Goal: Transaction & Acquisition: Purchase product/service

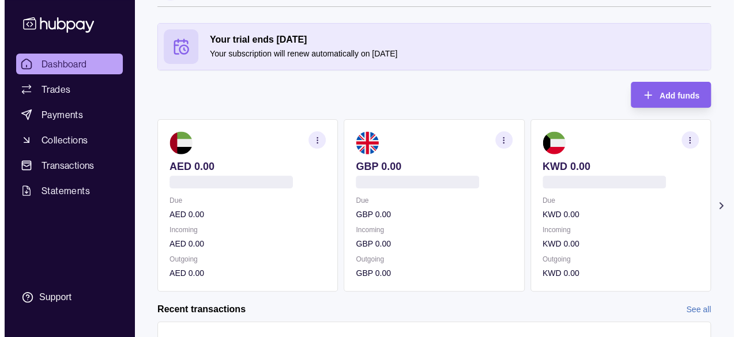
scroll to position [58, 0]
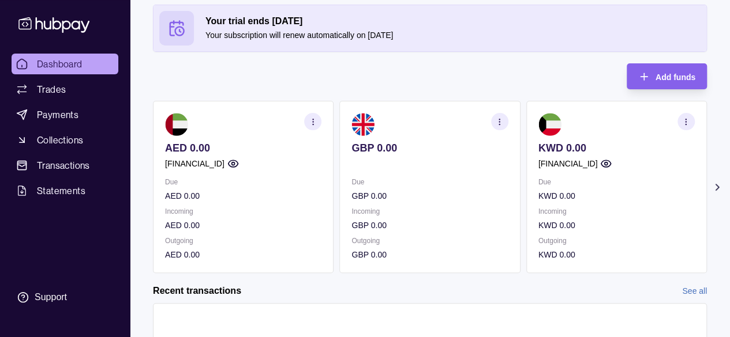
click at [721, 187] on icon at bounding box center [717, 188] width 12 height 12
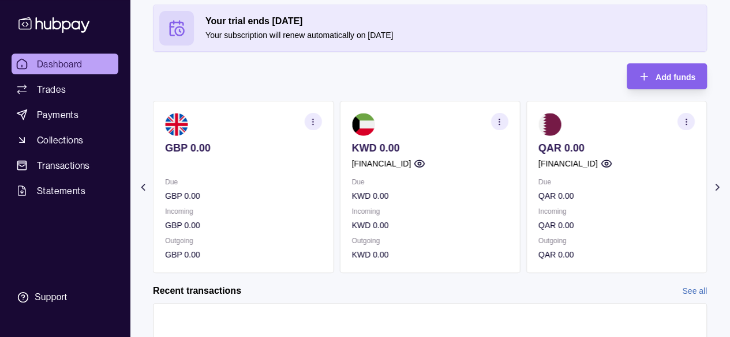
click at [721, 187] on icon at bounding box center [717, 188] width 12 height 12
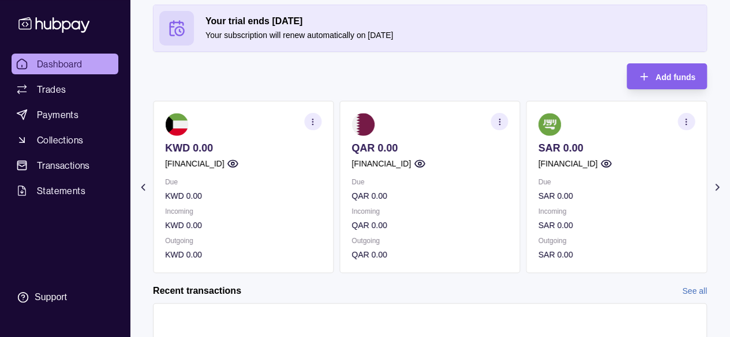
click at [721, 187] on icon at bounding box center [717, 188] width 12 height 12
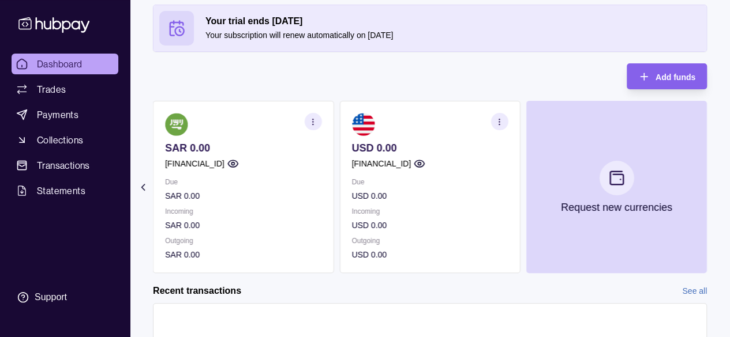
click at [139, 179] on section "Your trial ends [DATE] Your subscription will renew automatically on [DATE] Add…" at bounding box center [430, 207] width 600 height 405
click at [140, 189] on icon at bounding box center [143, 188] width 12 height 12
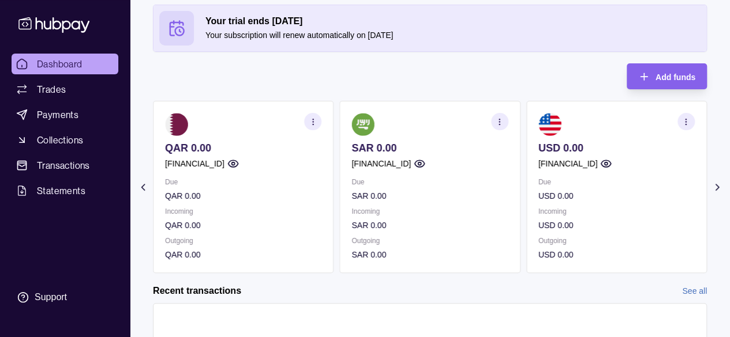
click at [141, 191] on icon at bounding box center [143, 188] width 12 height 12
click at [145, 186] on icon at bounding box center [143, 188] width 12 height 12
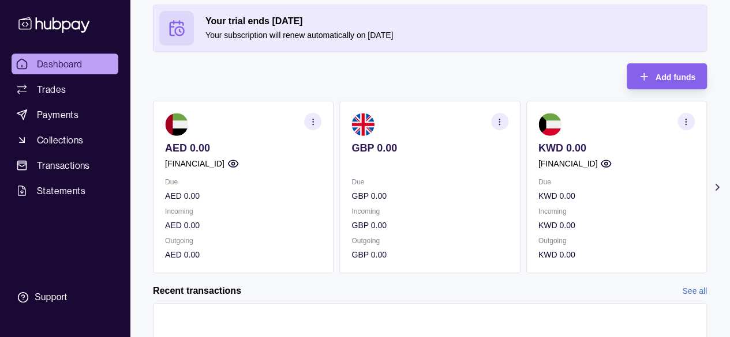
click at [311, 124] on icon "button" at bounding box center [313, 122] width 9 height 9
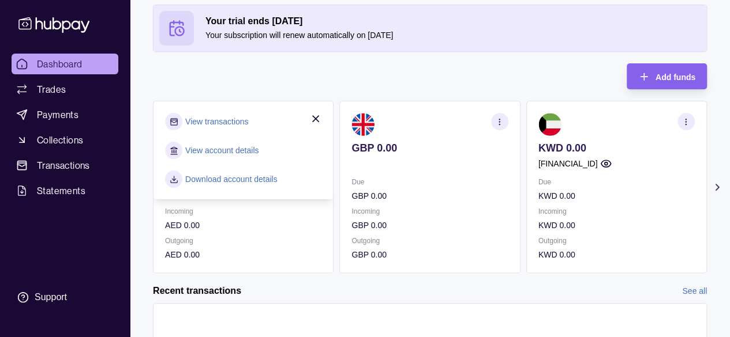
click at [208, 153] on link "View account details" at bounding box center [221, 150] width 73 height 13
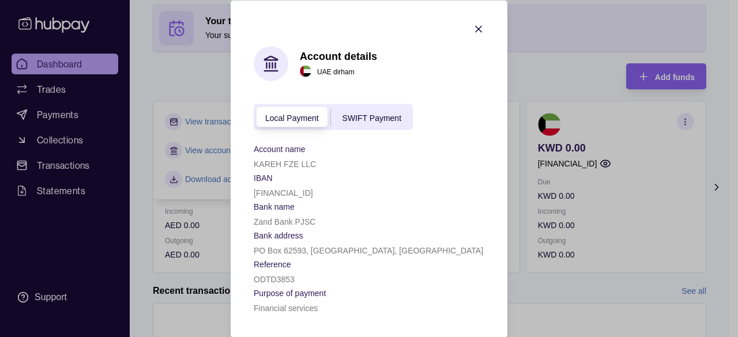
click at [357, 116] on span "SWIFT Payment" at bounding box center [372, 117] width 59 height 9
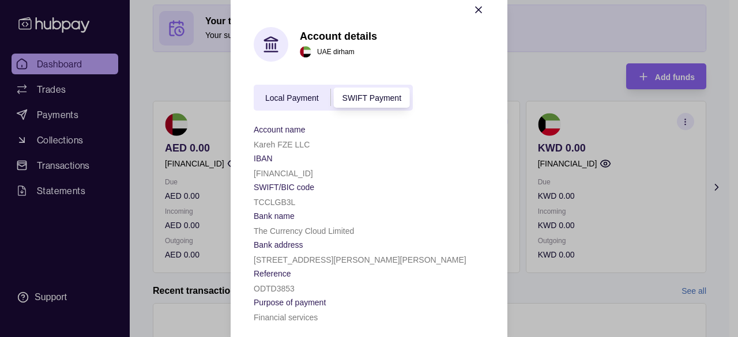
scroll to position [29, 0]
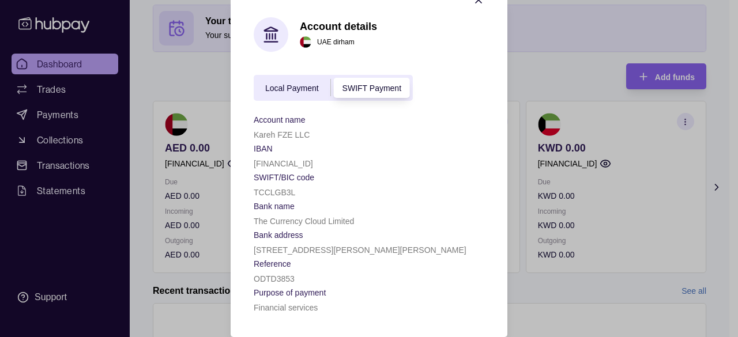
click at [473, 4] on icon "button" at bounding box center [479, 0] width 12 height 12
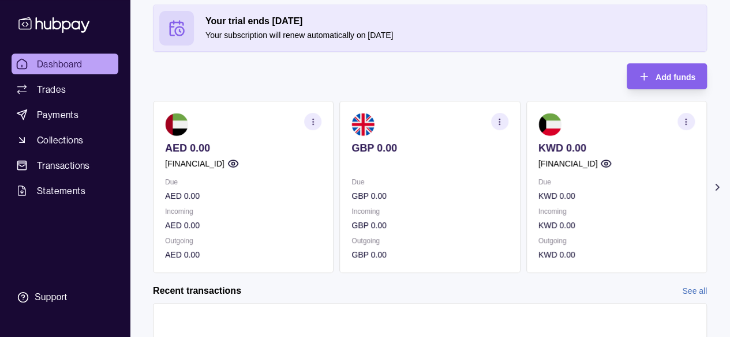
click at [506, 116] on section "button" at bounding box center [499, 121] width 17 height 17
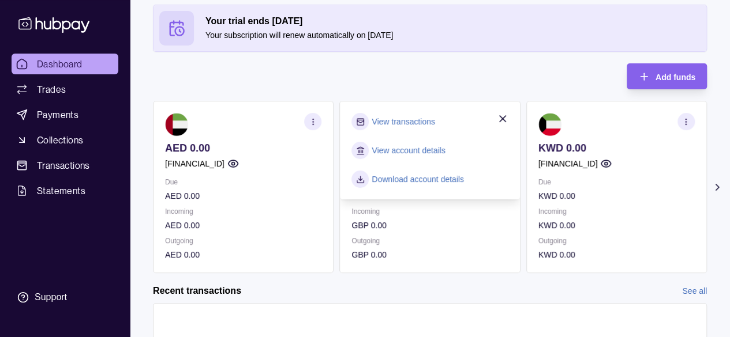
click at [692, 124] on section "button" at bounding box center [685, 121] width 17 height 17
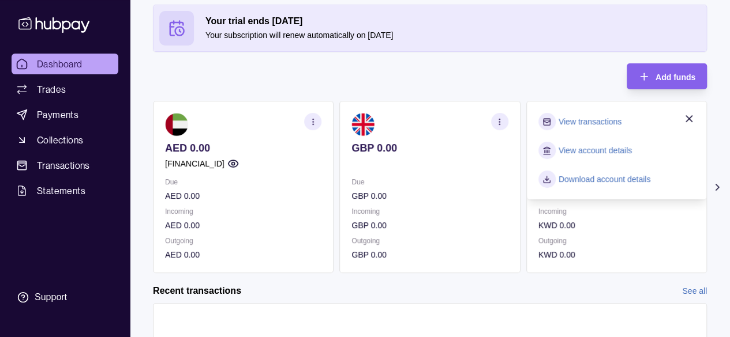
click at [590, 154] on link "View account details" at bounding box center [594, 150] width 73 height 13
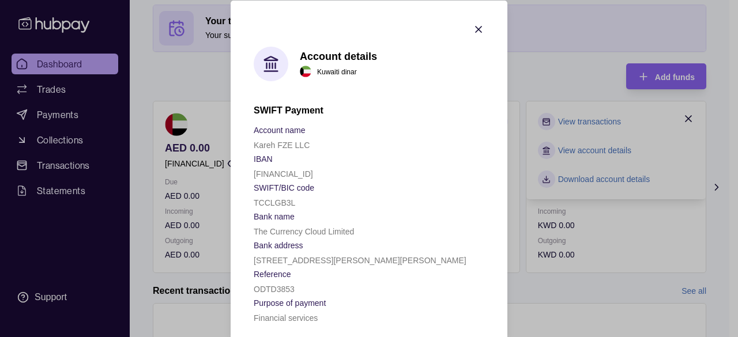
scroll to position [9, 0]
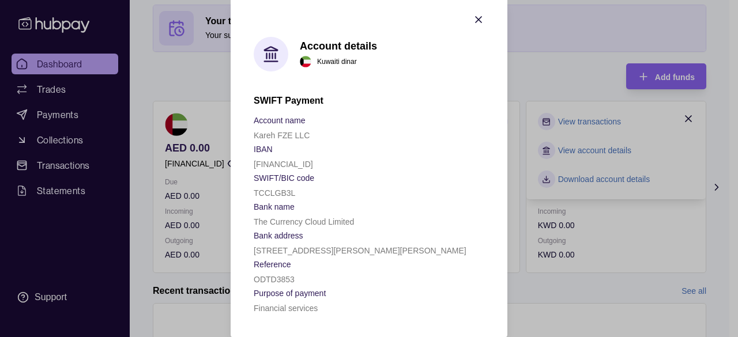
click at [457, 24] on section "Account details Kuwaiti dinar SWIFT Payment Account name Kareh FZE LLC IBAN [FI…" at bounding box center [369, 164] width 277 height 347
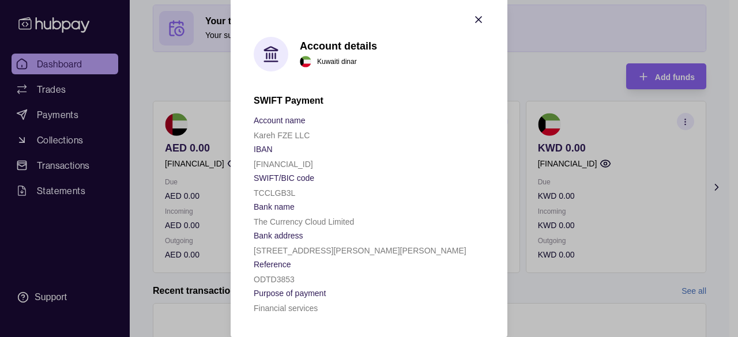
click at [475, 12] on section "Account details Kuwaiti dinar SWIFT Payment Account name Kareh FZE LLC IBAN [FI…" at bounding box center [369, 164] width 277 height 347
click at [481, 4] on section "Account details Kuwaiti dinar SWIFT Payment Account name Kareh FZE LLC IBAN [FI…" at bounding box center [369, 164] width 277 height 347
click at [482, 19] on section "Account details Kuwaiti dinar SWIFT Payment Account name Kareh FZE LLC IBAN [FI…" at bounding box center [369, 164] width 277 height 347
click at [480, 19] on section "Account details Kuwaiti dinar SWIFT Payment Account name Kareh FZE LLC IBAN [FI…" at bounding box center [369, 164] width 277 height 347
click at [478, 18] on icon "button" at bounding box center [479, 20] width 12 height 12
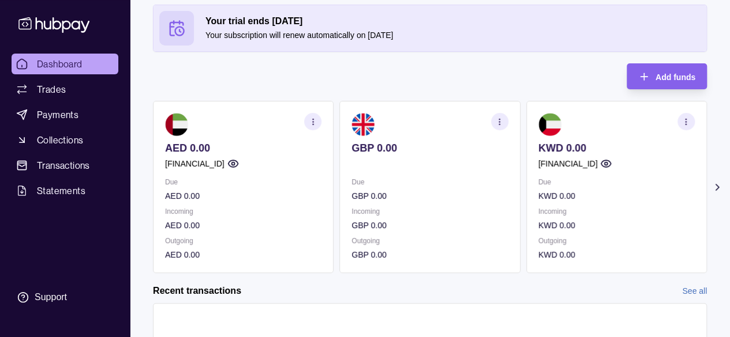
click at [721, 188] on icon at bounding box center [717, 188] width 12 height 12
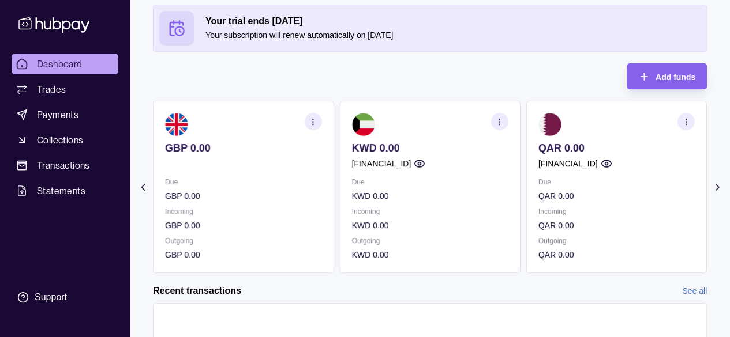
click at [721, 188] on icon at bounding box center [717, 188] width 12 height 12
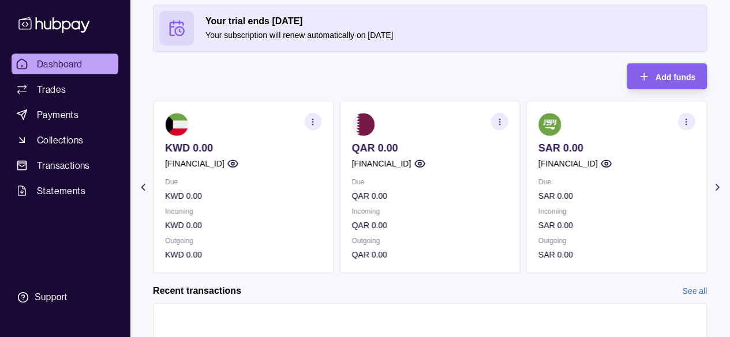
click at [721, 188] on icon at bounding box center [717, 188] width 12 height 12
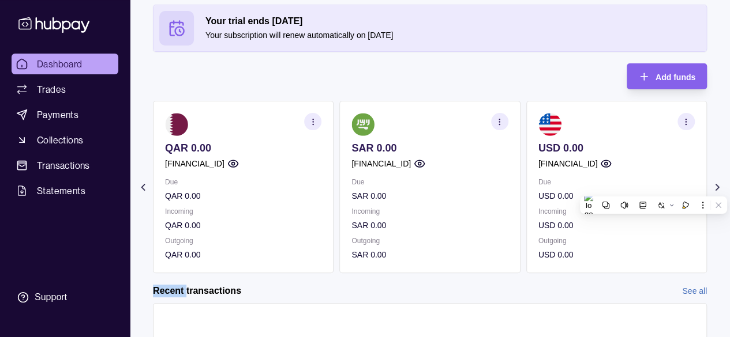
click at [505, 125] on section "button" at bounding box center [499, 121] width 17 height 17
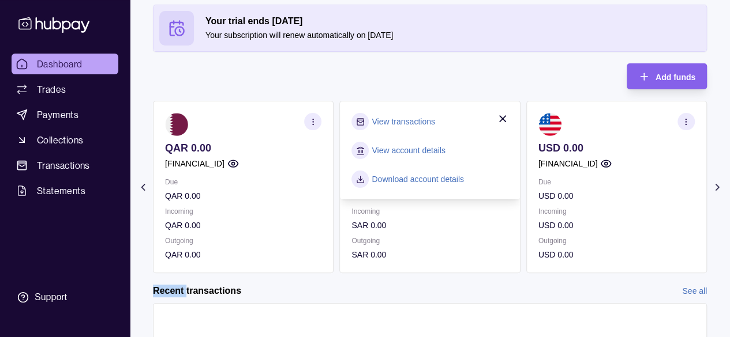
click at [422, 163] on div "View transactions View account details Download account details" at bounding box center [429, 150] width 156 height 75
click at [417, 155] on link "View account details" at bounding box center [408, 150] width 73 height 13
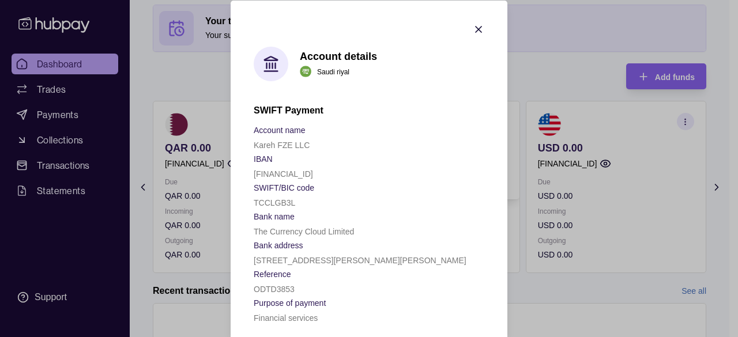
click at [498, 21] on section "Account details Saudi riyal SWIFT Payment Account name Kareh FZE LLC IBAN [FINA…" at bounding box center [369, 173] width 277 height 347
click at [473, 25] on icon "button" at bounding box center [479, 29] width 12 height 12
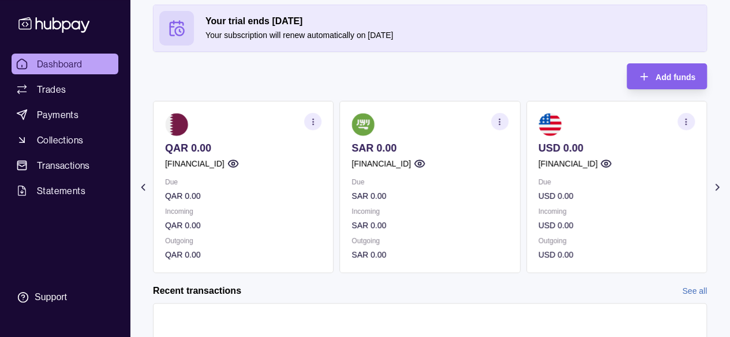
click at [691, 126] on section "button" at bounding box center [685, 121] width 17 height 17
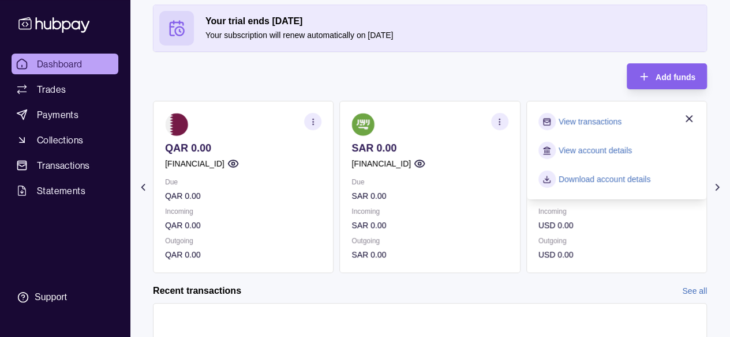
click at [606, 149] on link "View account details" at bounding box center [594, 150] width 73 height 13
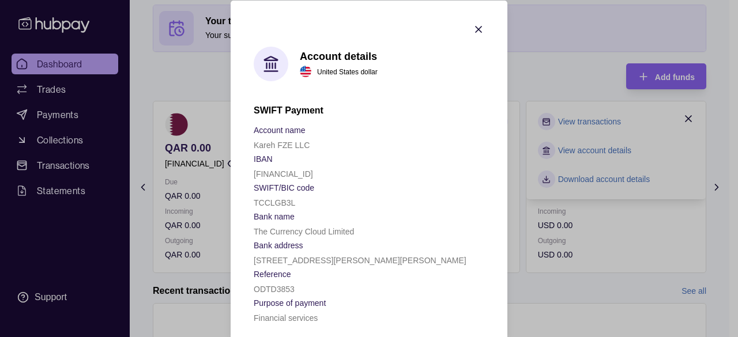
click at [465, 32] on section "Account details United States dollar SWIFT Payment Account name Kareh FZE LLC I…" at bounding box center [369, 173] width 277 height 347
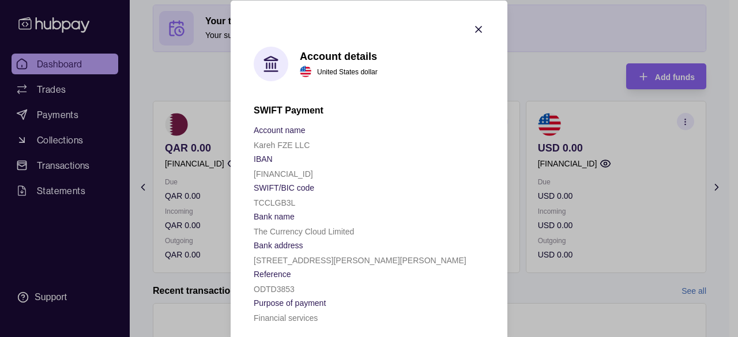
click at [479, 20] on section "Account details United States dollar SWIFT Payment Account name Kareh FZE LLC I…" at bounding box center [369, 173] width 277 height 347
click at [480, 27] on section "Account details United States dollar SWIFT Payment Account name Kareh FZE LLC I…" at bounding box center [369, 173] width 277 height 347
click at [473, 27] on icon "button" at bounding box center [479, 29] width 12 height 12
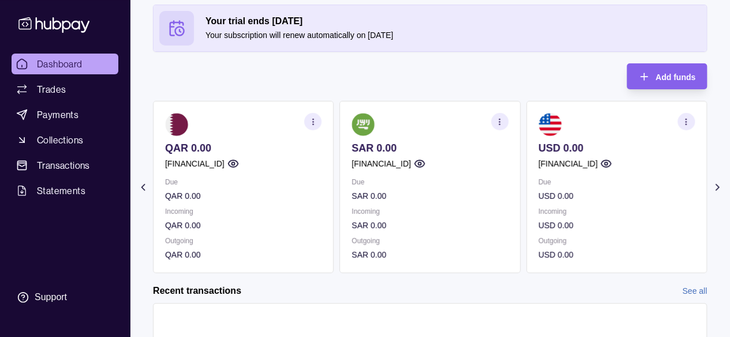
click at [713, 191] on icon at bounding box center [717, 188] width 12 height 12
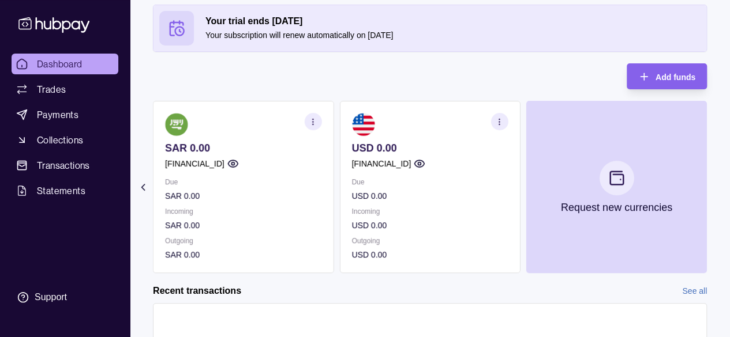
click at [139, 185] on icon at bounding box center [143, 188] width 12 height 12
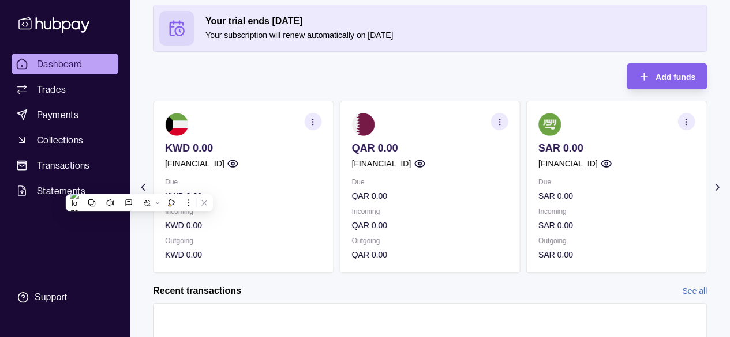
click at [138, 185] on icon at bounding box center [143, 188] width 12 height 12
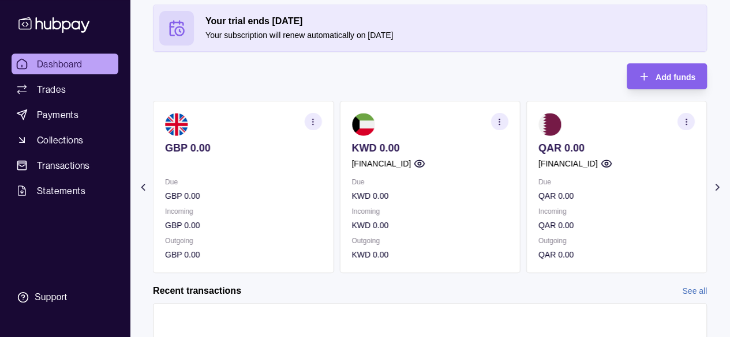
click at [142, 191] on icon at bounding box center [143, 188] width 12 height 12
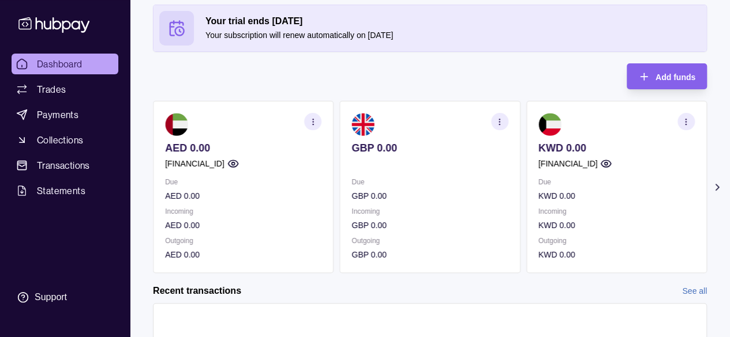
click at [234, 165] on circle "button" at bounding box center [232, 164] width 3 height 3
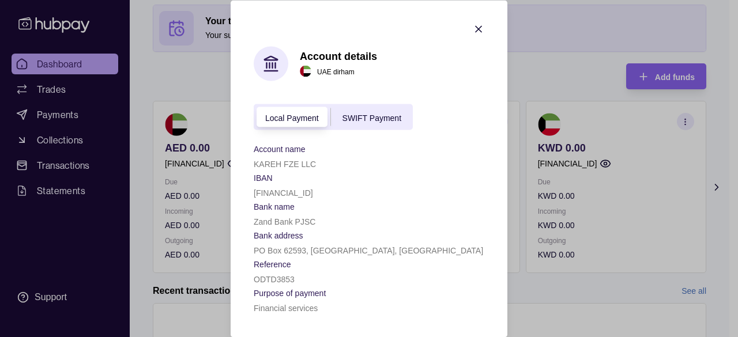
click at [371, 107] on div "Local Payment SWIFT Payment" at bounding box center [333, 117] width 159 height 26
click at [371, 113] on span "SWIFT Payment" at bounding box center [372, 117] width 59 height 9
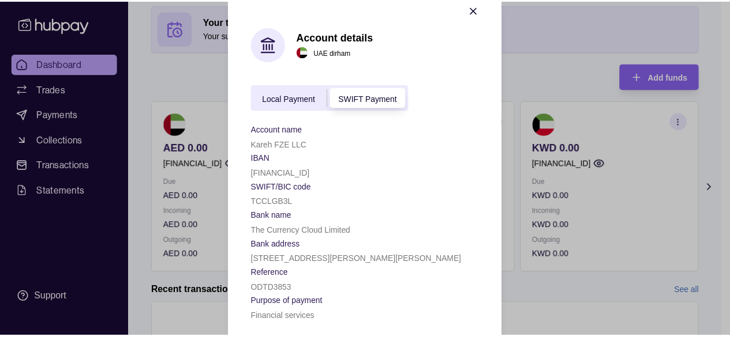
scroll to position [29, 0]
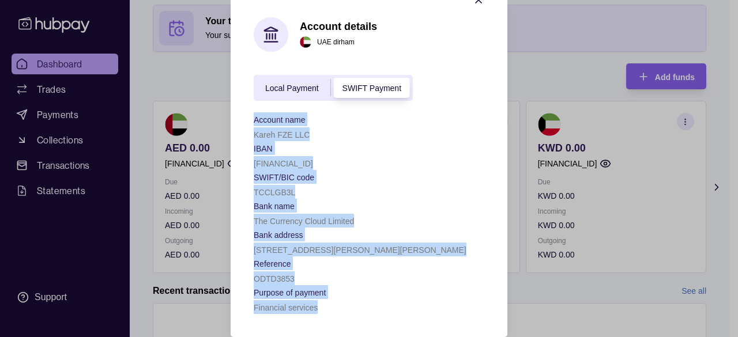
drag, startPoint x: 309, startPoint y: 272, endPoint x: 240, endPoint y: 110, distance: 175.7
click at [240, 110] on section "Account details [GEOGRAPHIC_DATA] dirham Local Payment SWIFT Payment Account na…" at bounding box center [369, 154] width 277 height 366
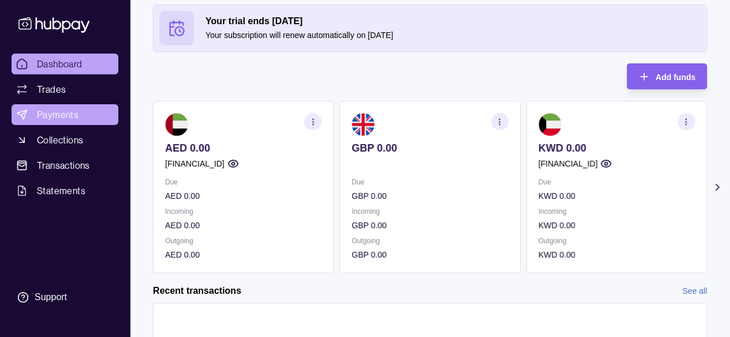
click at [29, 111] on link "Payments" at bounding box center [65, 114] width 107 height 21
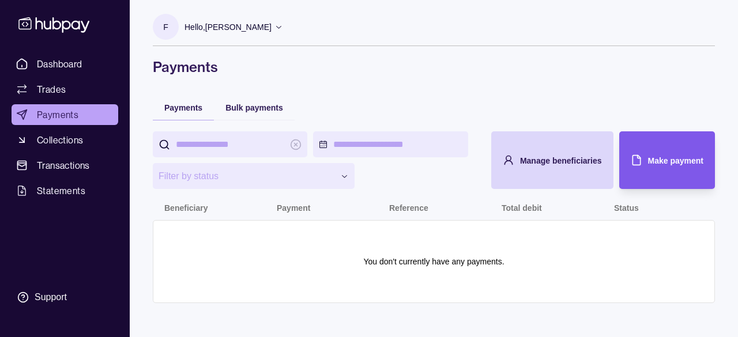
click at [659, 144] on div "Make payment" at bounding box center [659, 161] width 90 height 58
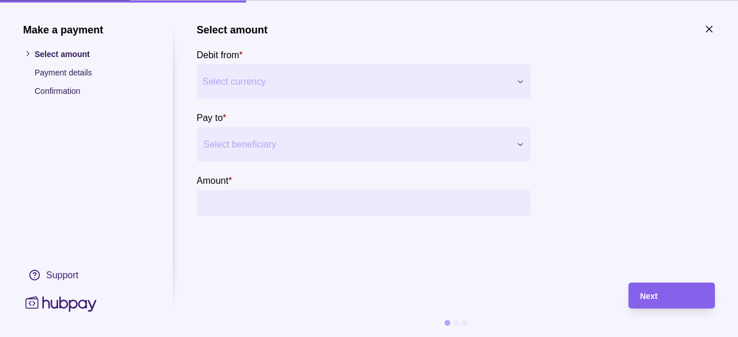
click at [436, 337] on div "Make a payment Select amount Payment details Confirmation Support Select amount…" at bounding box center [369, 337] width 738 height 0
click at [260, 147] on div at bounding box center [357, 144] width 306 height 16
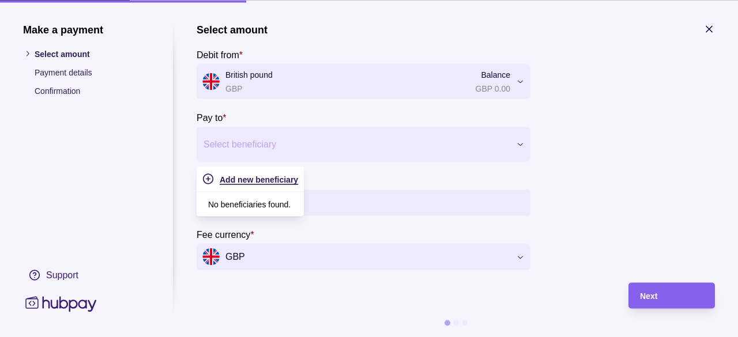
click at [247, 182] on span "Add new beneficiary" at bounding box center [259, 179] width 78 height 9
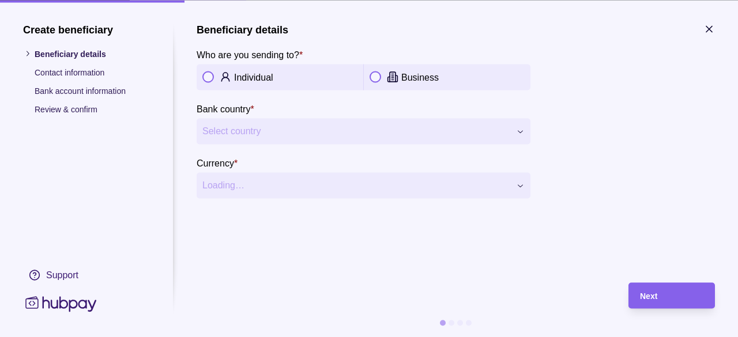
click at [253, 82] on div "Individual" at bounding box center [295, 77] width 123 height 14
click at [265, 136] on span "Select country" at bounding box center [356, 132] width 308 height 14
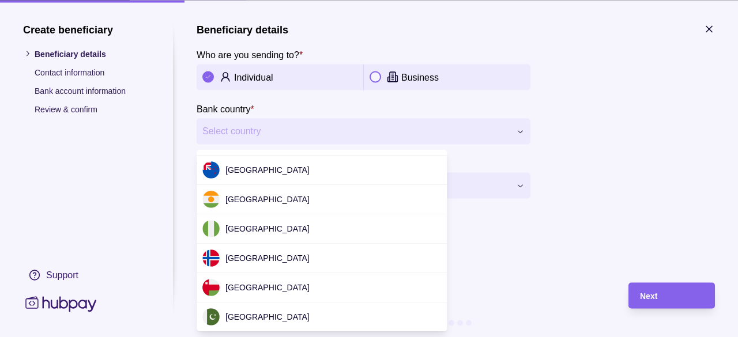
scroll to position [2342, 0]
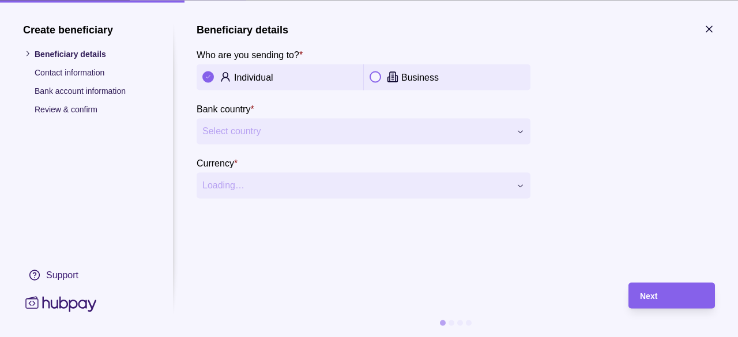
click at [461, 337] on div "**********" at bounding box center [369, 337] width 738 height 0
click at [392, 80] on icon at bounding box center [393, 80] width 2 height 0
click at [347, 337] on div "**********" at bounding box center [369, 337] width 738 height 0
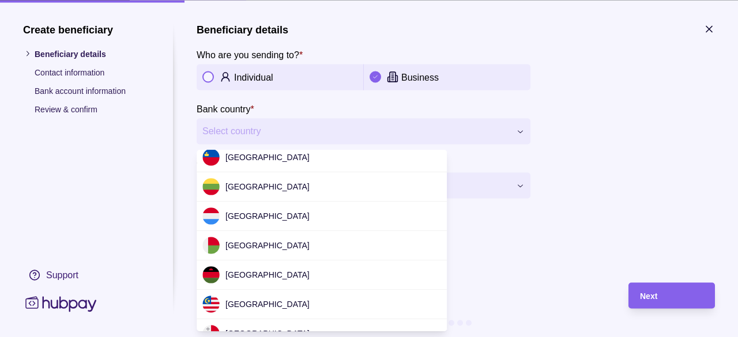
scroll to position [1954, 0]
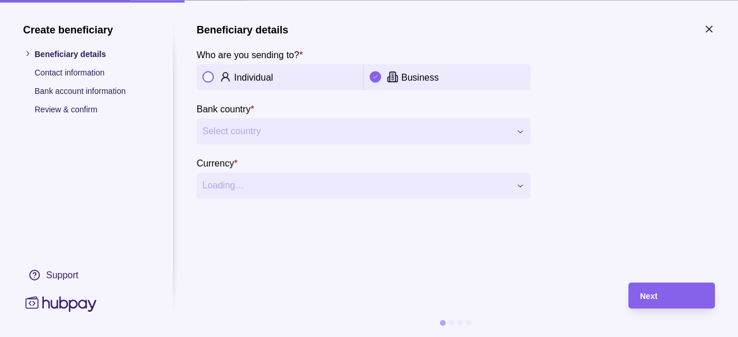
click at [460, 337] on div "**********" at bounding box center [369, 337] width 738 height 0
click at [452, 320] on div at bounding box center [452, 323] width 6 height 6
click at [75, 61] on ul "Beneficiary details Contact information Bank account information Review & confi…" at bounding box center [86, 81] width 127 height 68
click at [62, 80] on ul "Beneficiary details Contact information Bank account information Review & confi…" at bounding box center [86, 81] width 127 height 68
click at [61, 54] on p "Beneficiary details" at bounding box center [92, 53] width 115 height 13
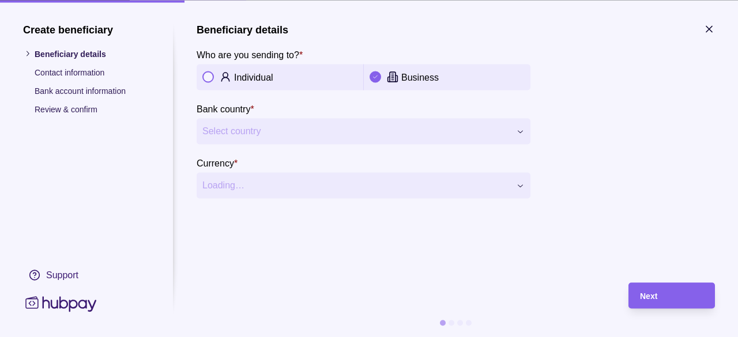
click at [24, 52] on icon at bounding box center [27, 54] width 9 height 9
click at [711, 28] on icon "button" at bounding box center [710, 29] width 12 height 12
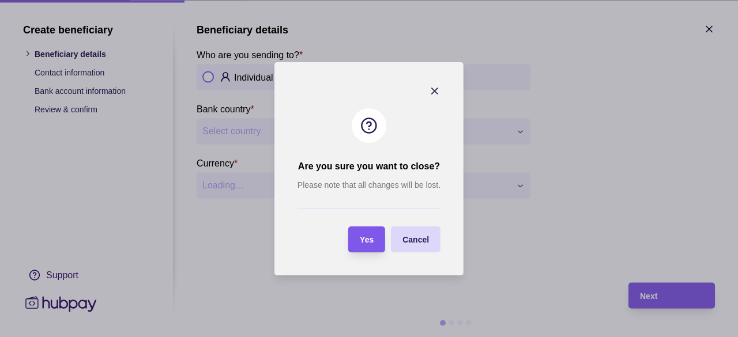
click at [361, 241] on span "Yes" at bounding box center [367, 239] width 14 height 9
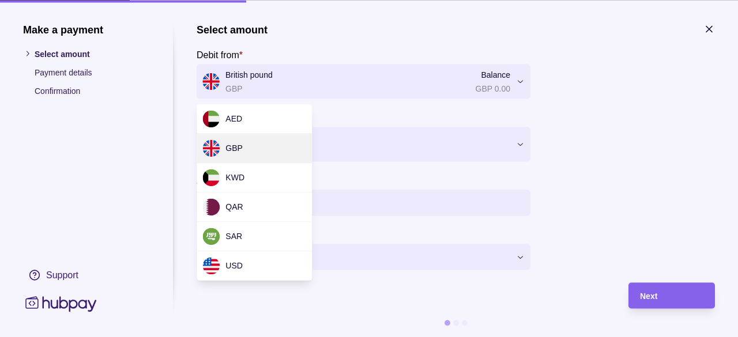
click at [397, 337] on div "Make a payment Select amount Payment details Confirmation Support Select amount…" at bounding box center [369, 337] width 738 height 0
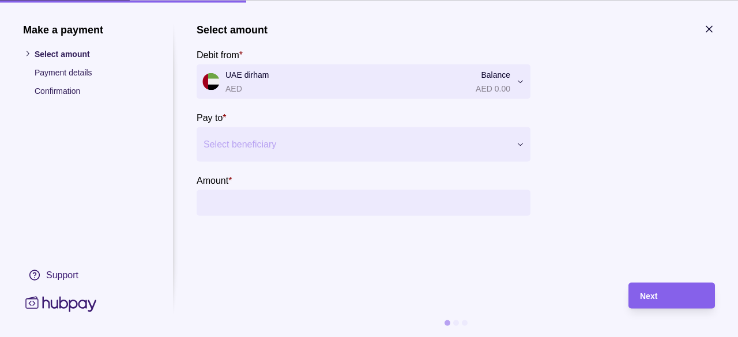
click at [281, 137] on div at bounding box center [357, 144] width 306 height 16
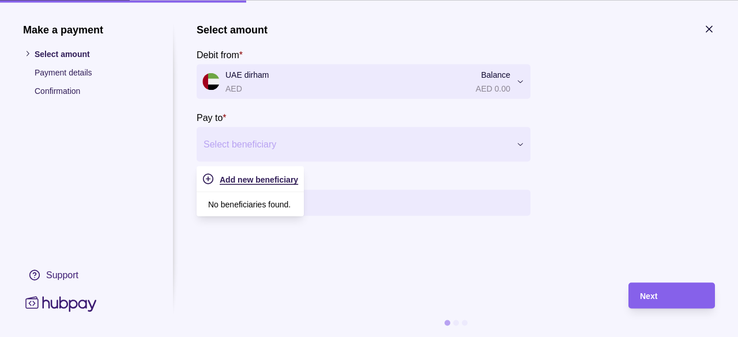
click at [258, 182] on span "Add new beneficiary" at bounding box center [259, 179] width 78 height 9
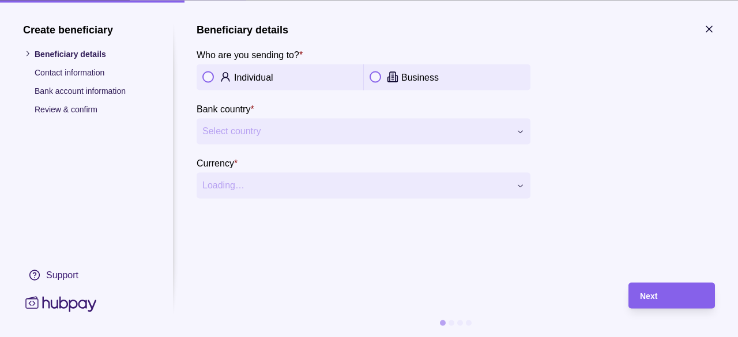
click at [238, 88] on div "Individual" at bounding box center [280, 77] width 167 height 26
click at [245, 125] on span "Select country" at bounding box center [356, 132] width 308 height 14
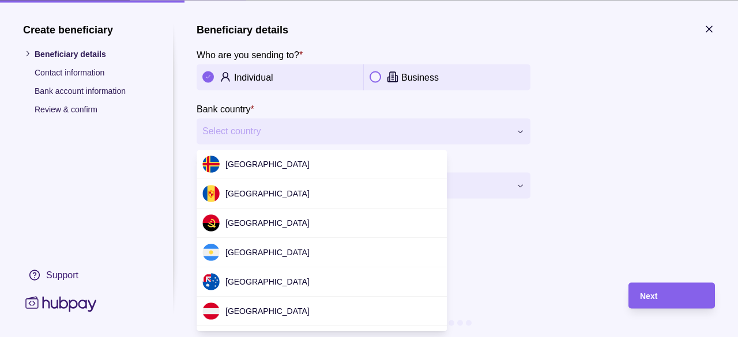
scroll to position [1765, 0]
click at [500, 219] on div at bounding box center [369, 168] width 738 height 337
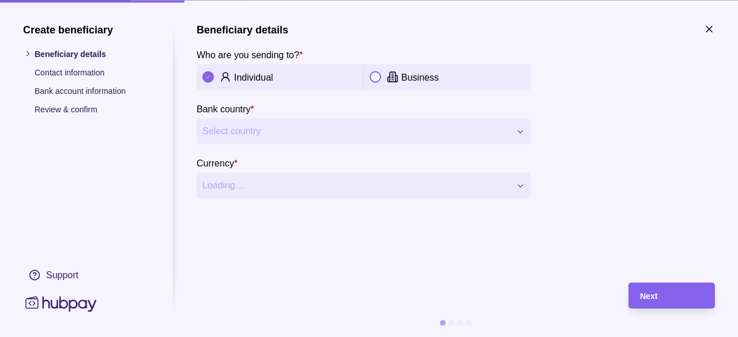
click at [240, 126] on span "Select country" at bounding box center [356, 132] width 308 height 14
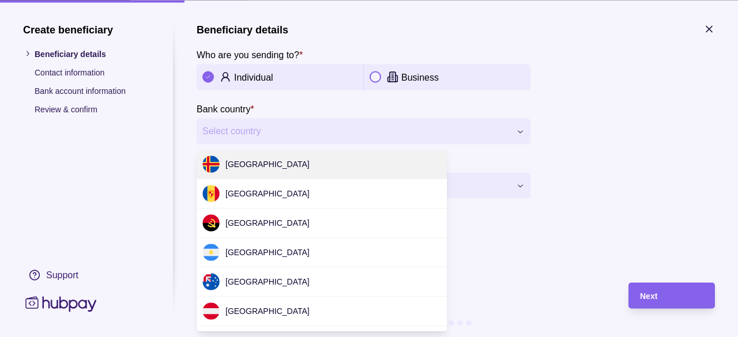
click at [240, 337] on div "**********" at bounding box center [369, 337] width 738 height 0
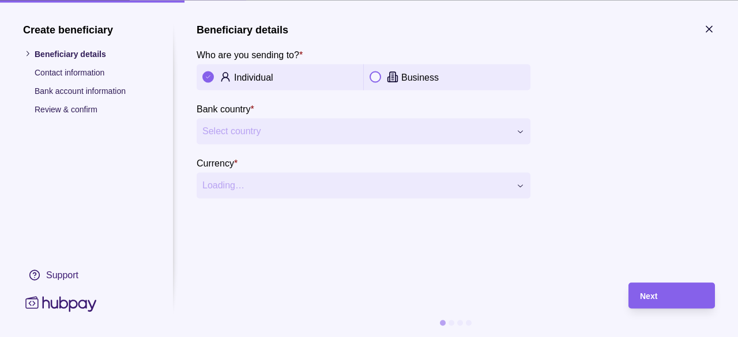
click at [377, 121] on button "Select country" at bounding box center [364, 131] width 334 height 26
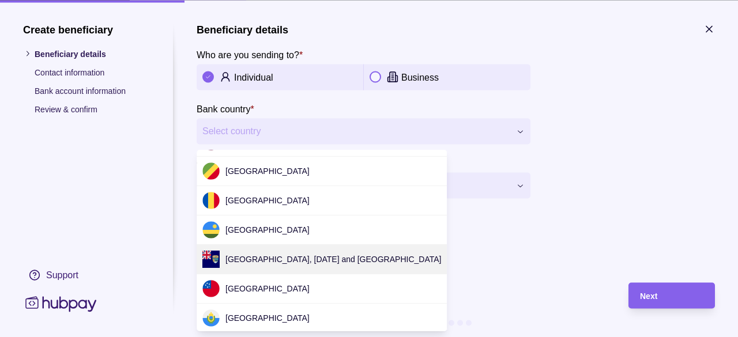
scroll to position [2934, 0]
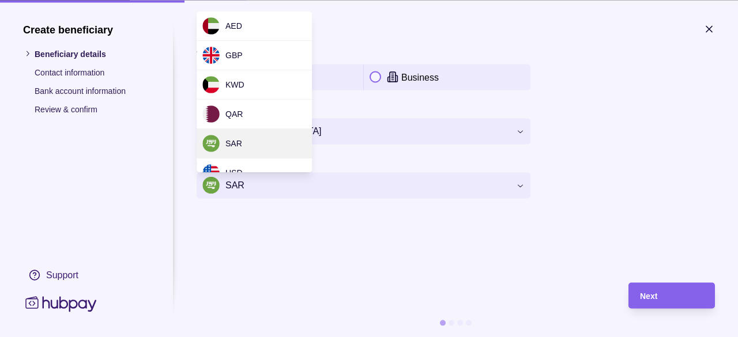
click at [284, 337] on div "**********" at bounding box center [369, 337] width 738 height 0
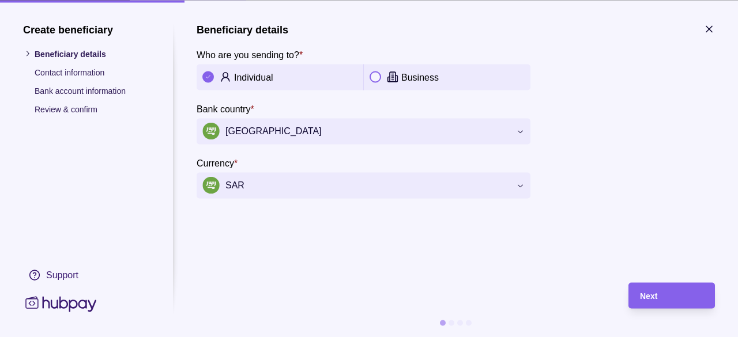
click at [284, 337] on div "**********" at bounding box center [369, 337] width 738 height 0
click at [654, 293] on span "Next" at bounding box center [648, 296] width 17 height 9
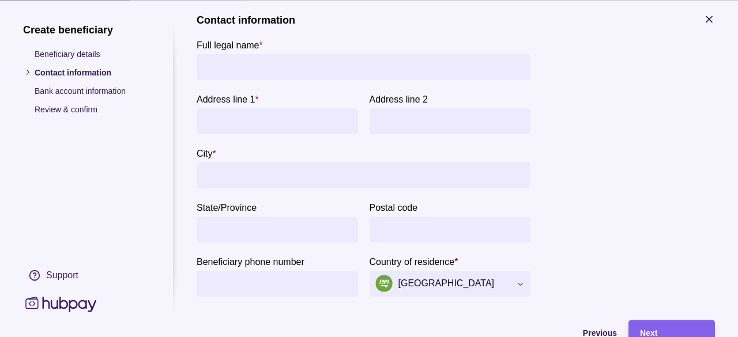
scroll to position [0, 0]
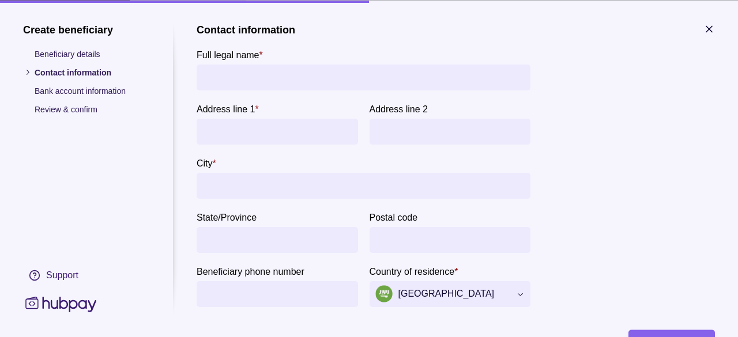
click at [73, 46] on div "Create beneficiary Beneficiary details Contact information Bank account informa…" at bounding box center [86, 168] width 127 height 291
click at [61, 58] on p "Beneficiary details" at bounding box center [92, 53] width 115 height 13
click at [25, 72] on icon at bounding box center [27, 72] width 9 height 9
click at [54, 66] on p "Contact information" at bounding box center [92, 72] width 115 height 13
click at [55, 57] on p "Beneficiary details" at bounding box center [92, 53] width 115 height 13
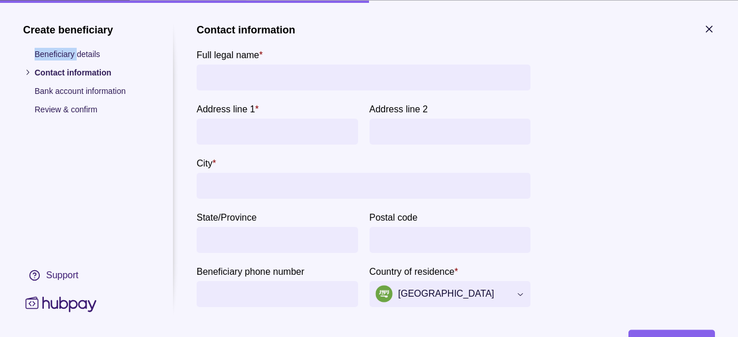
click at [55, 57] on p "Beneficiary details" at bounding box center [92, 53] width 115 height 13
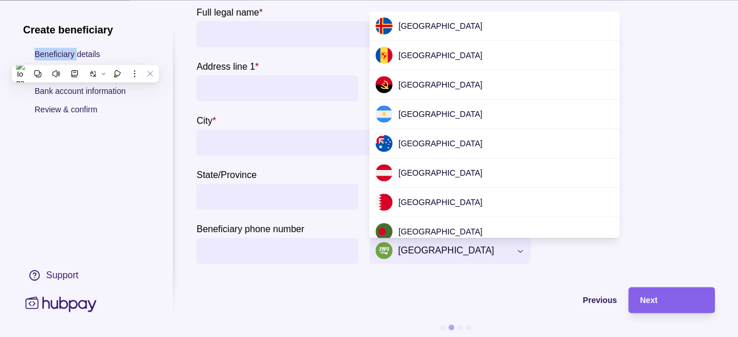
click at [421, 337] on div "**********" at bounding box center [369, 337] width 738 height 0
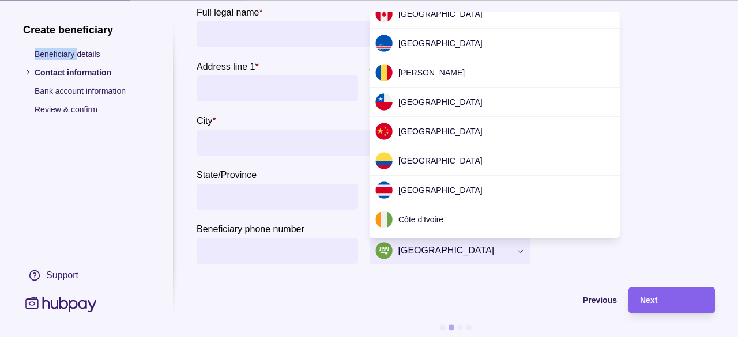
scroll to position [511, 0]
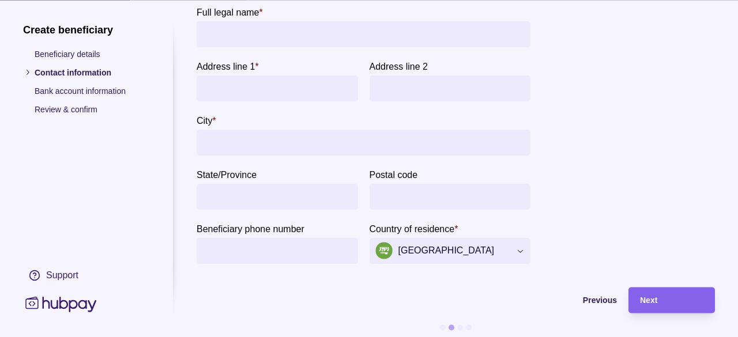
click at [662, 337] on div "**********" at bounding box center [369, 337] width 738 height 0
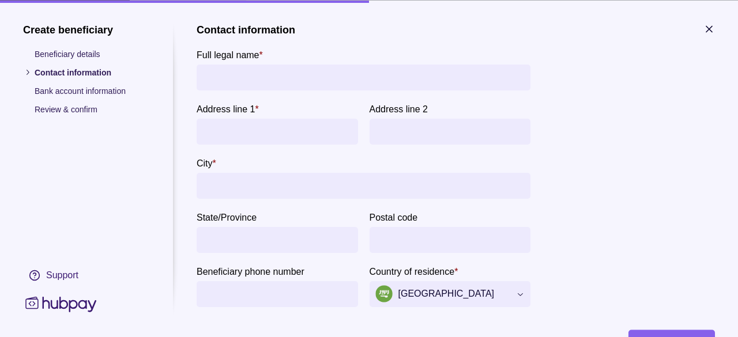
click at [717, 29] on section "**********" at bounding box center [369, 192] width 738 height 385
click at [709, 28] on icon "button" at bounding box center [710, 29] width 6 height 6
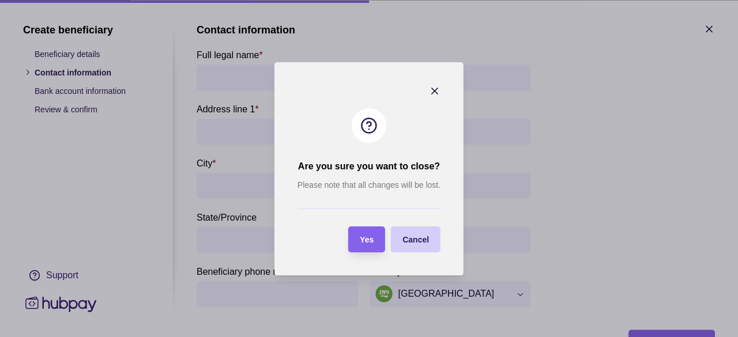
click at [398, 234] on div "Cancel" at bounding box center [407, 240] width 44 height 26
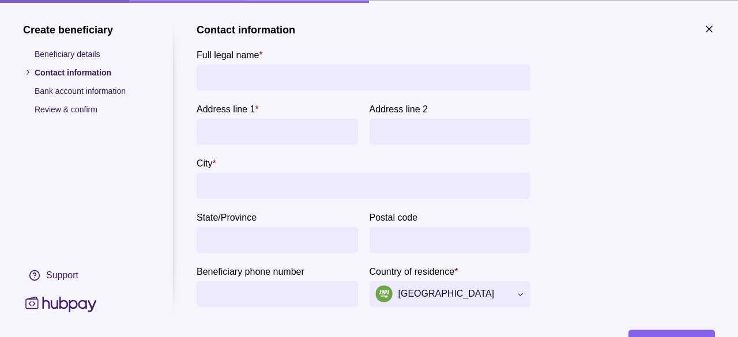
scroll to position [56, 0]
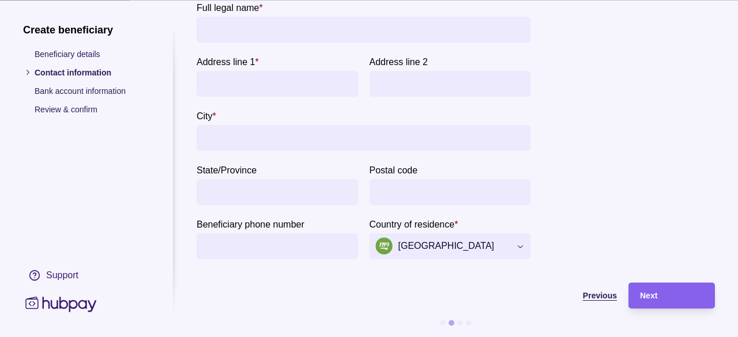
click at [598, 292] on span "Previous" at bounding box center [600, 296] width 34 height 9
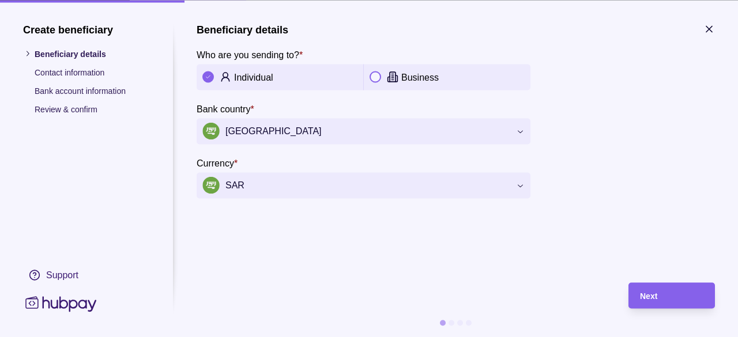
scroll to position [0, 0]
click at [459, 151] on section "**********" at bounding box center [364, 110] width 334 height 175
click at [462, 132] on span "[GEOGRAPHIC_DATA]" at bounding box center [356, 131] width 308 height 17
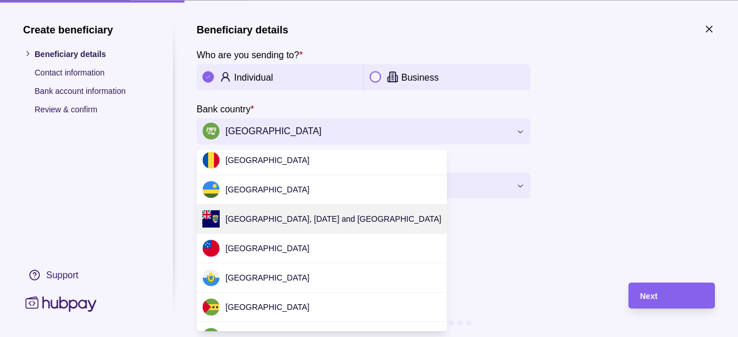
scroll to position [2685, 0]
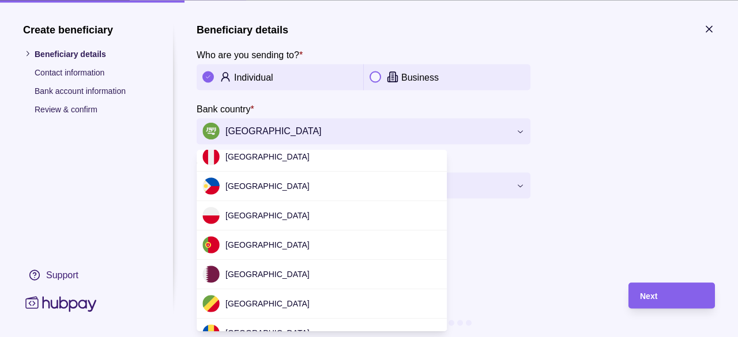
click at [531, 337] on div "**********" at bounding box center [369, 337] width 738 height 0
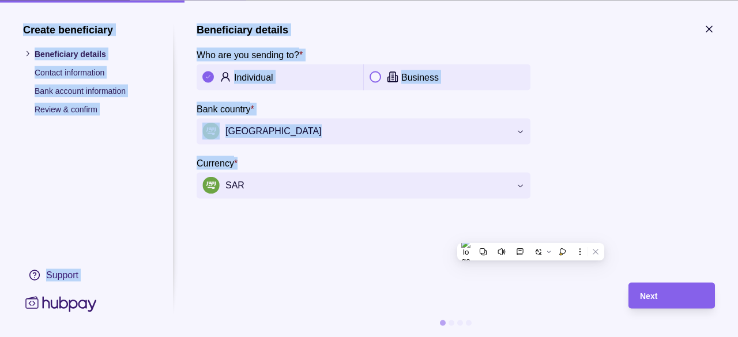
click at [384, 30] on header "Beneficiary details" at bounding box center [364, 29] width 334 height 13
click at [384, 29] on header "Beneficiary details" at bounding box center [364, 29] width 334 height 13
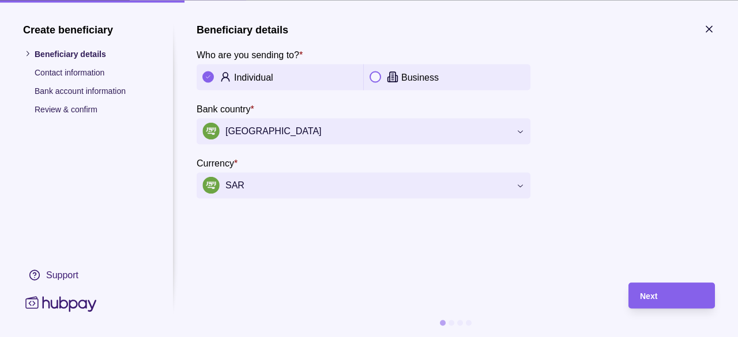
click at [703, 31] on section "**********" at bounding box center [456, 110] width 519 height 175
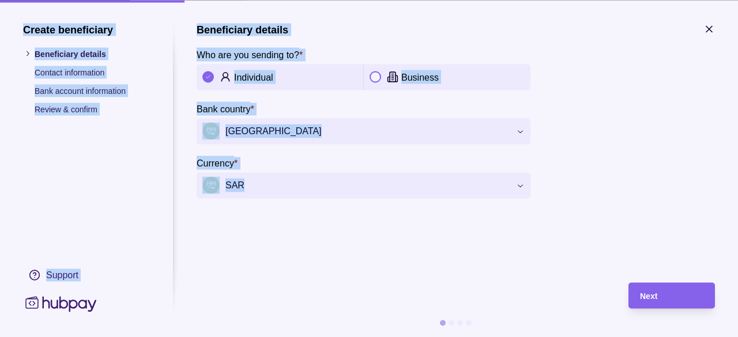
click at [706, 25] on section "**********" at bounding box center [369, 168] width 738 height 337
click at [707, 25] on icon "button" at bounding box center [710, 29] width 12 height 12
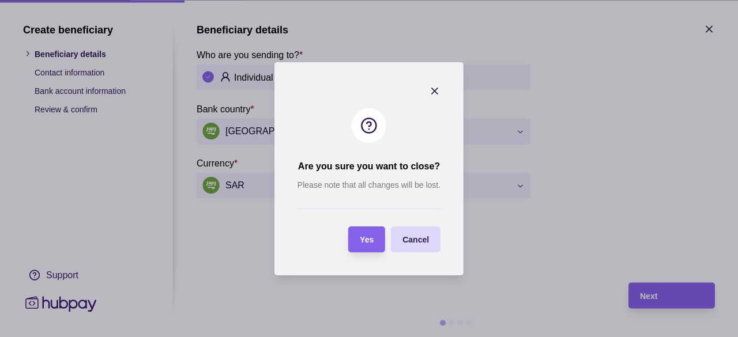
click at [369, 219] on div at bounding box center [369, 209] width 143 height 24
click at [366, 230] on div "Yes" at bounding box center [358, 240] width 31 height 26
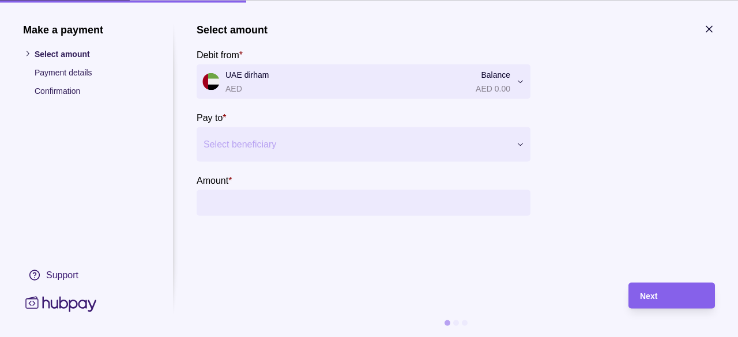
click at [267, 161] on div "Select beneficiary" at bounding box center [364, 144] width 334 height 35
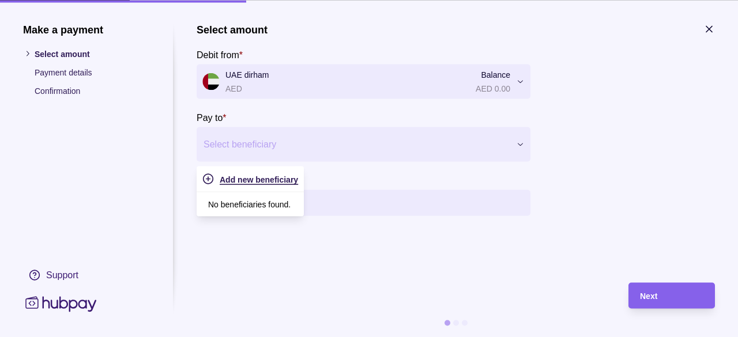
click at [261, 182] on span "Add new beneficiary" at bounding box center [259, 179] width 78 height 9
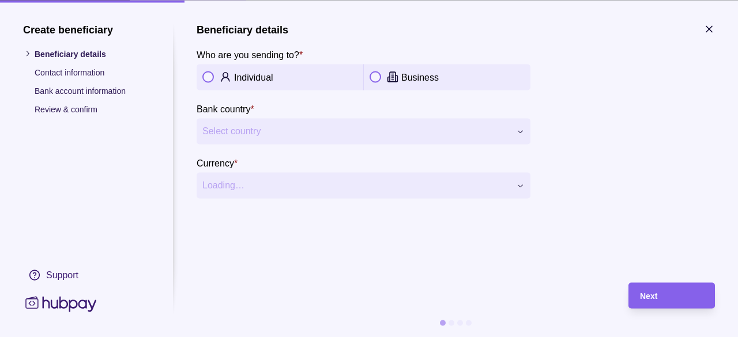
click at [260, 130] on span "Select country" at bounding box center [356, 132] width 308 height 14
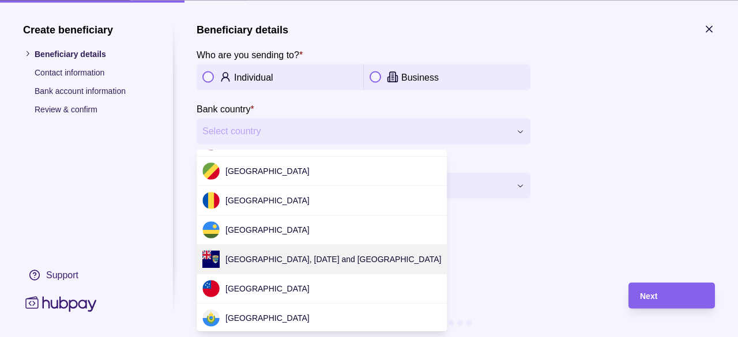
scroll to position [3256, 0]
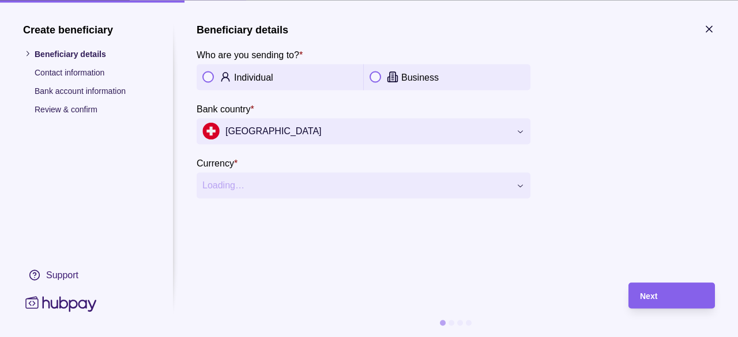
click at [254, 122] on button "[GEOGRAPHIC_DATA]" at bounding box center [364, 131] width 334 height 26
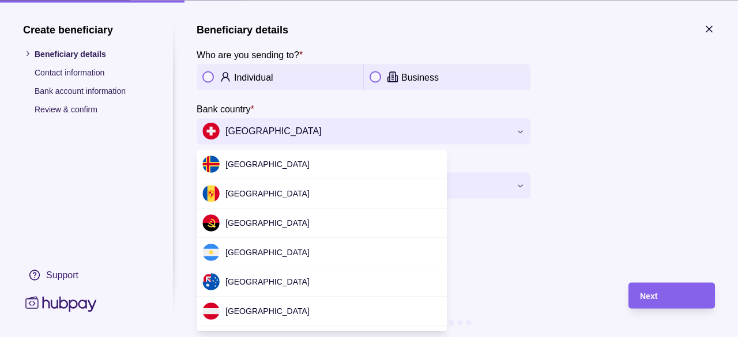
scroll to position [3209, 0]
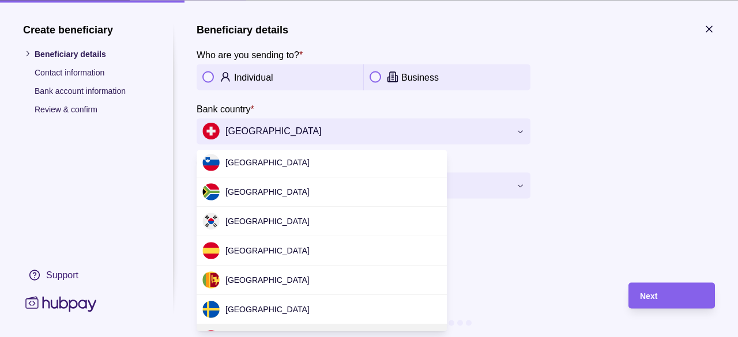
click at [254, 122] on div at bounding box center [369, 168] width 738 height 337
